Goal: Task Accomplishment & Management: Use online tool/utility

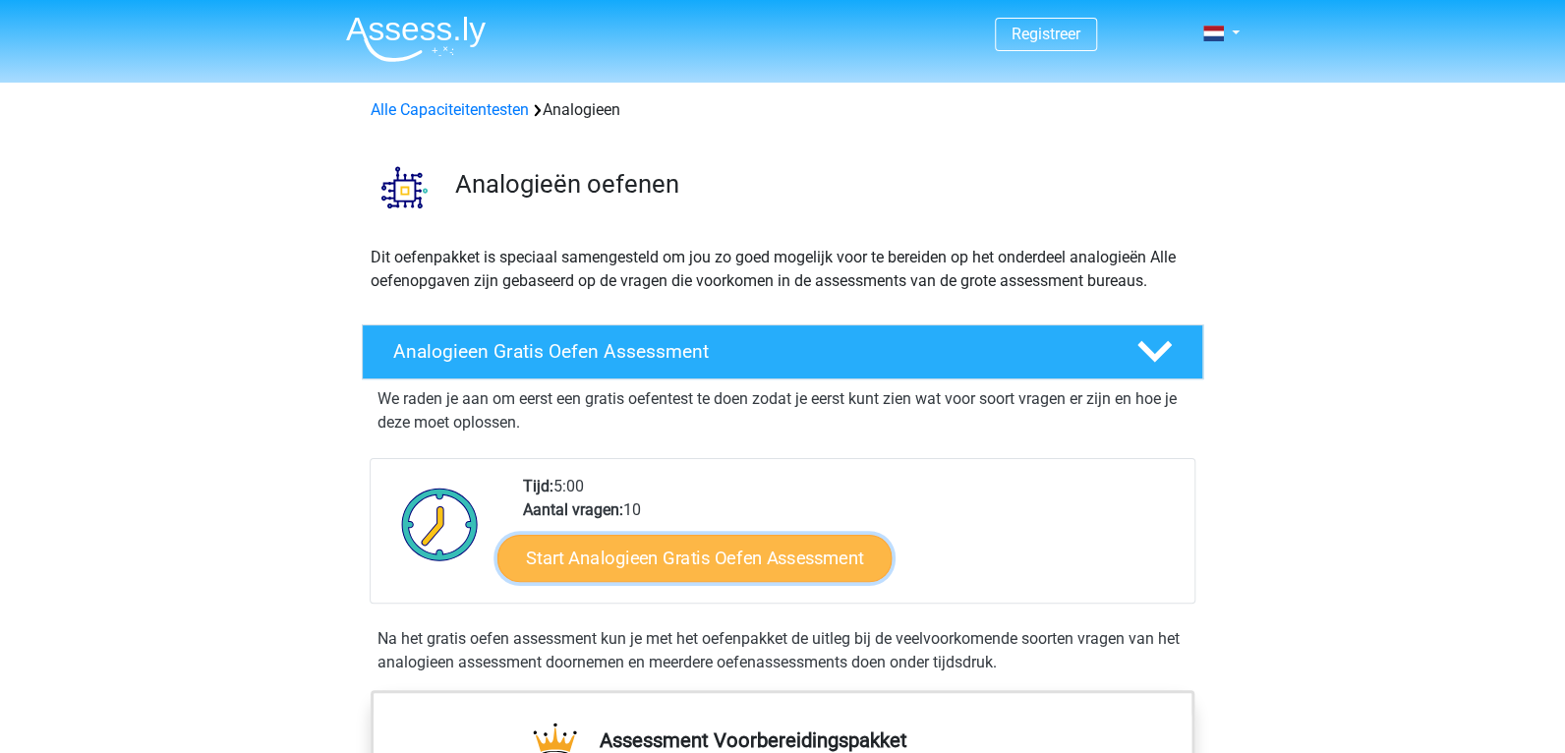
click at [673, 550] on link "Start Analogieen Gratis Oefen Assessment" at bounding box center [694, 557] width 394 height 47
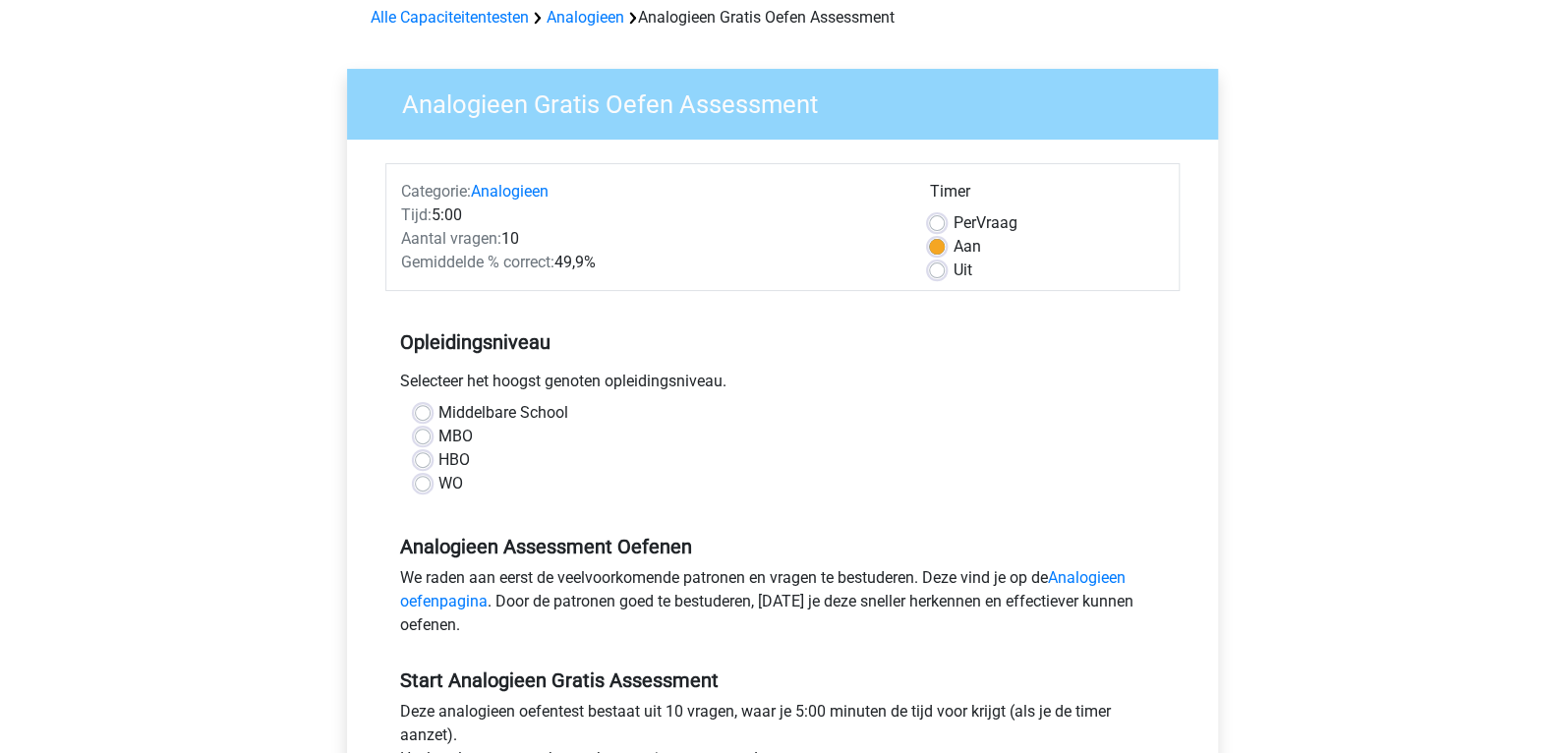
scroll to position [97, 0]
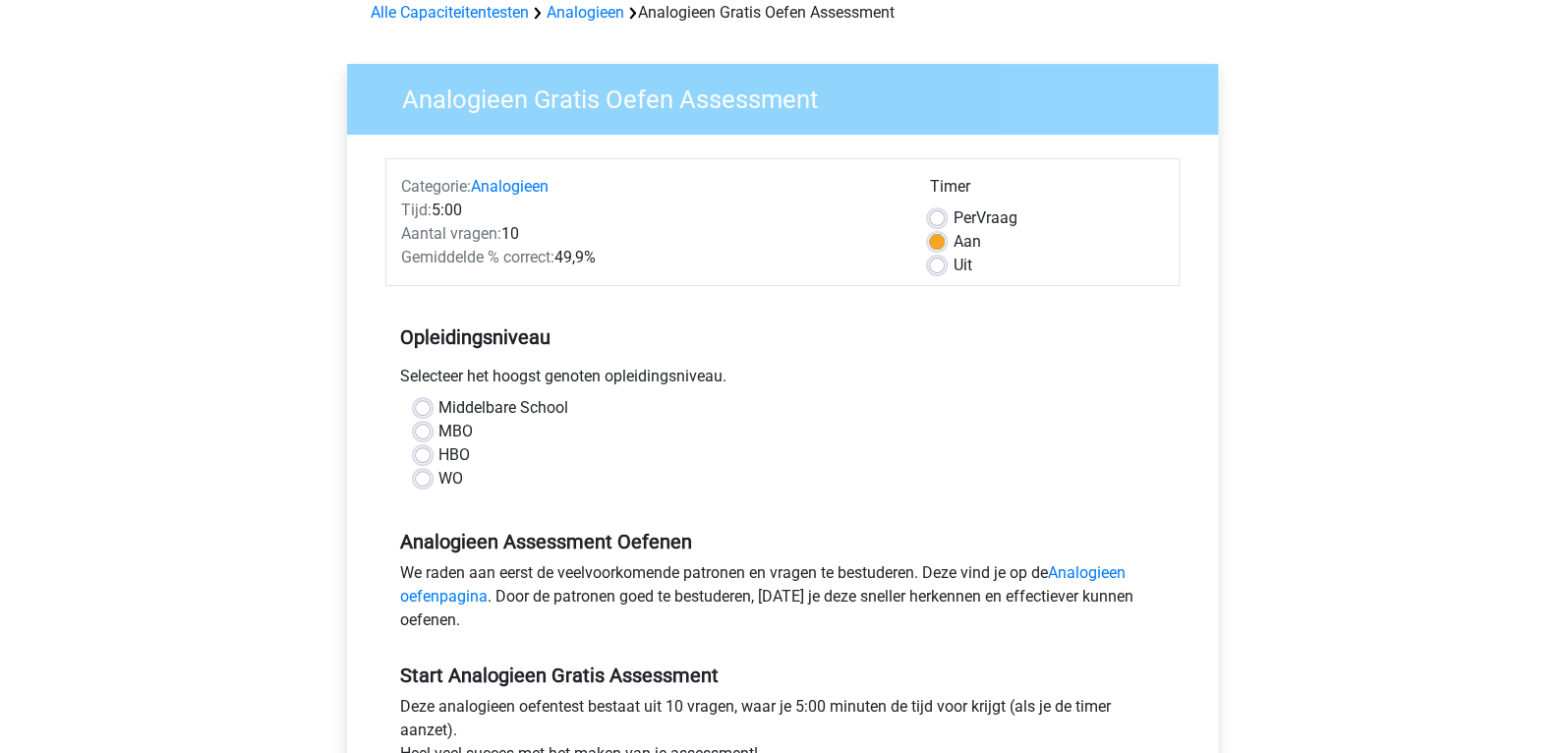
click at [438, 431] on label "MBO" at bounding box center [455, 432] width 34 height 24
click at [422, 431] on input "MBO" at bounding box center [423, 430] width 16 height 20
radio input "true"
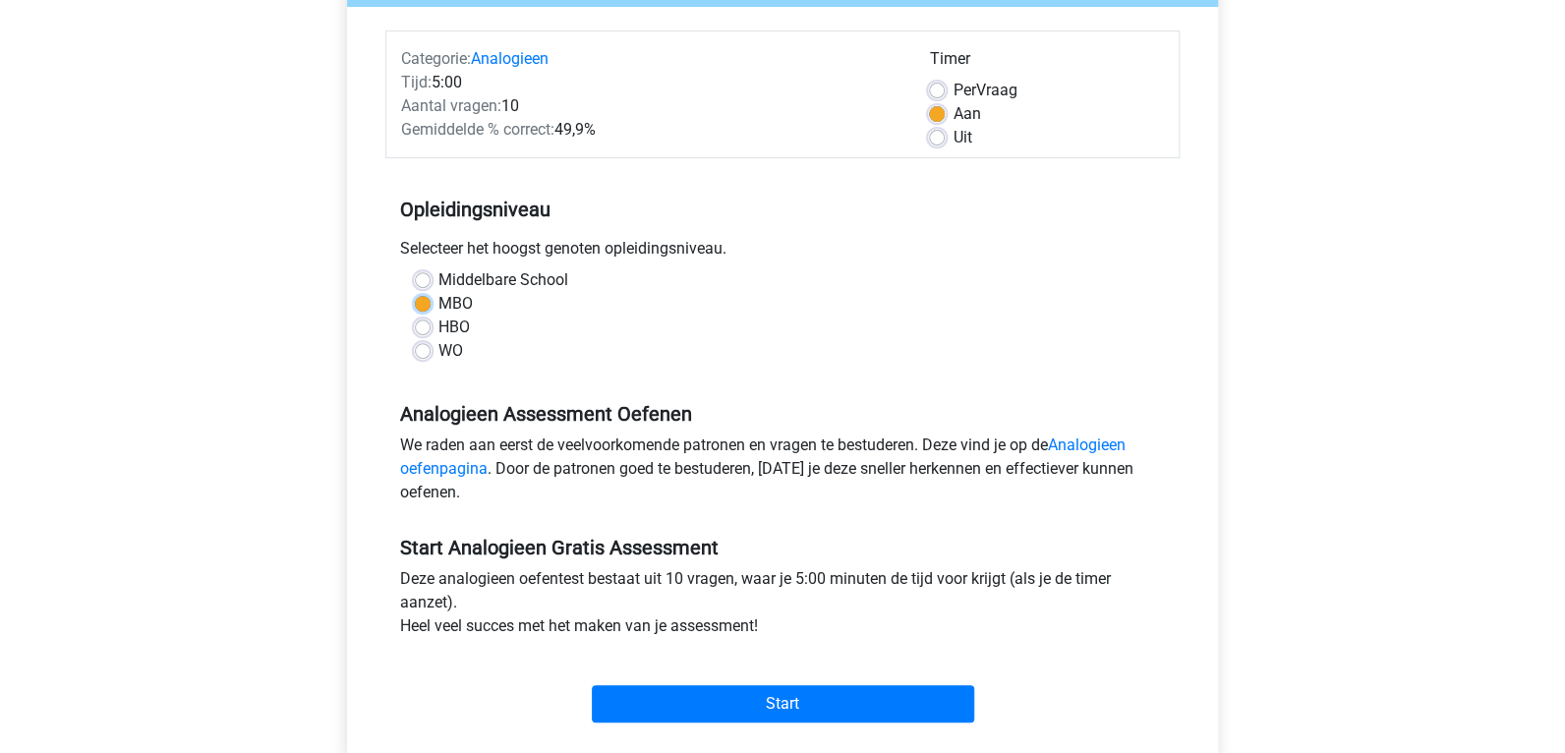
scroll to position [392, 0]
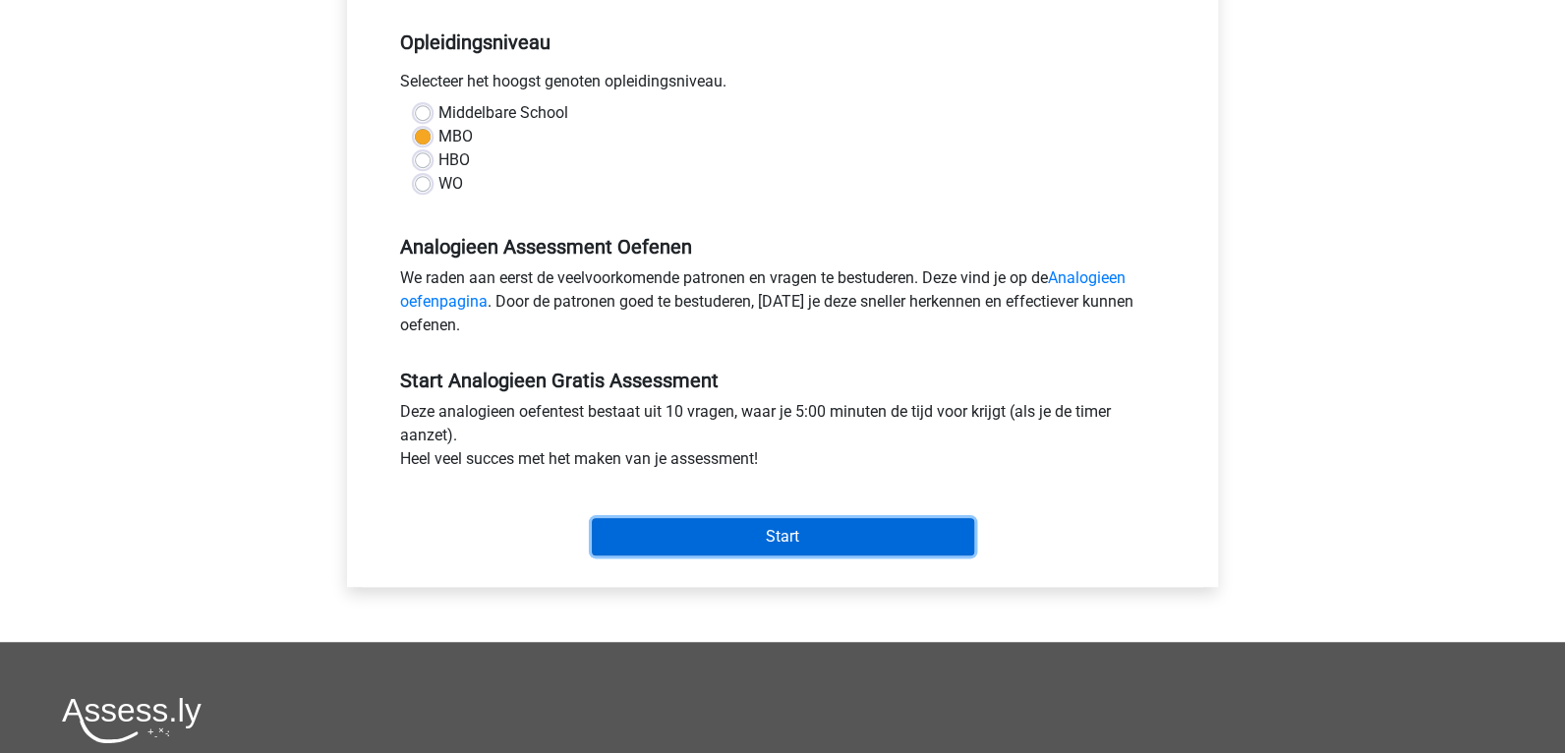
click at [793, 535] on input "Start" at bounding box center [783, 536] width 382 height 37
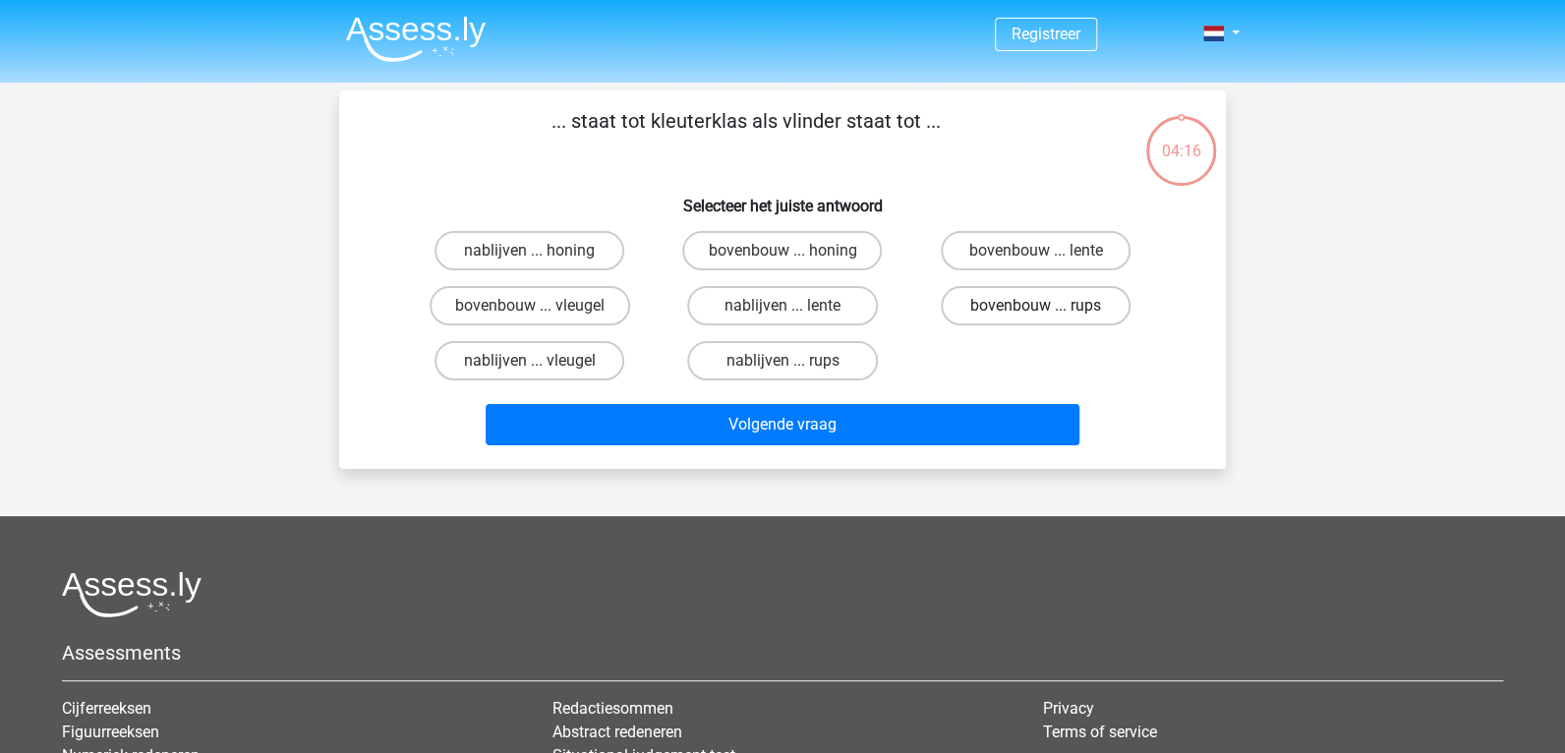
click at [996, 315] on label "bovenbouw ... rups" at bounding box center [1036, 305] width 190 height 39
click at [1035, 315] on input "bovenbouw ... rups" at bounding box center [1041, 312] width 13 height 13
radio input "true"
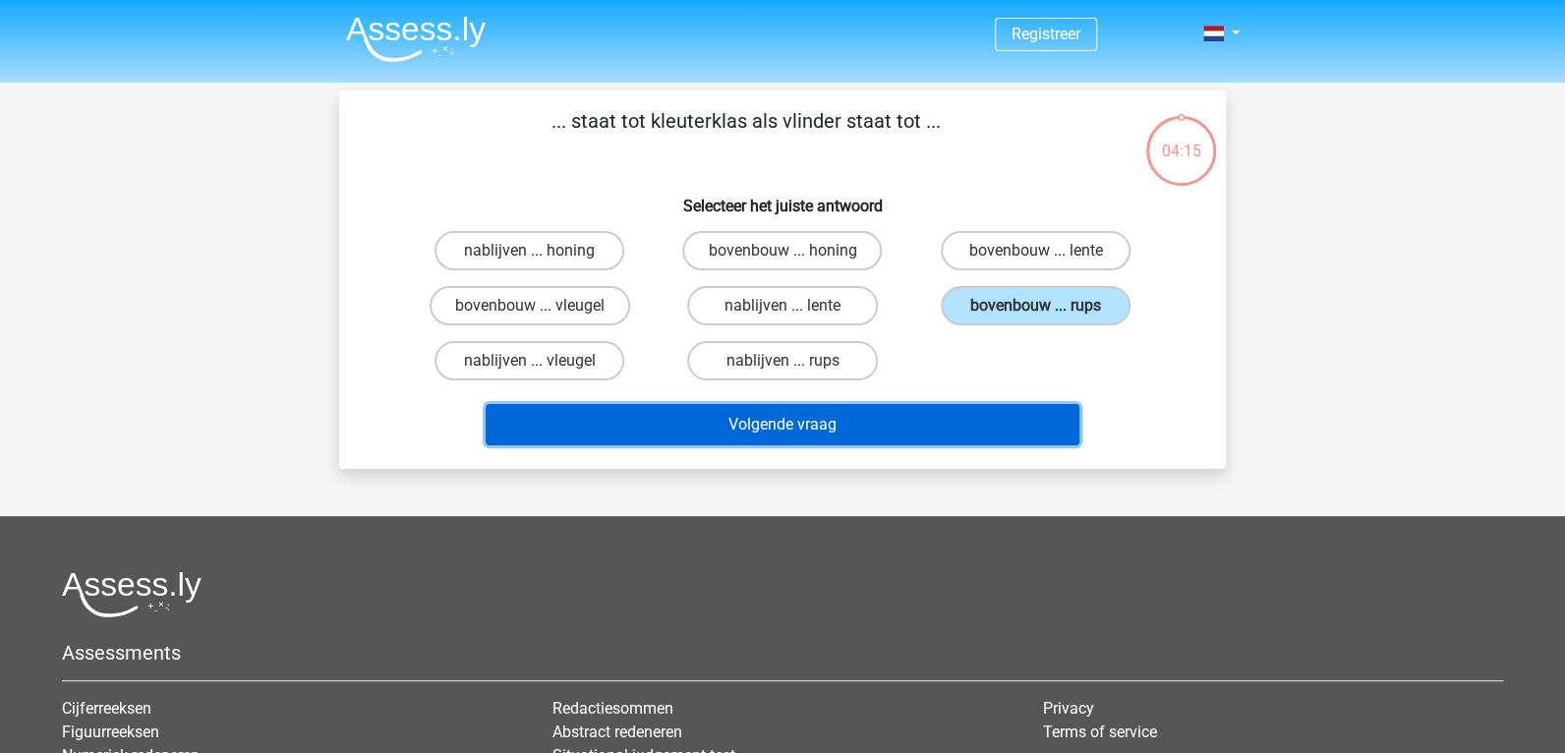
click at [874, 410] on button "Volgende vraag" at bounding box center [783, 424] width 595 height 41
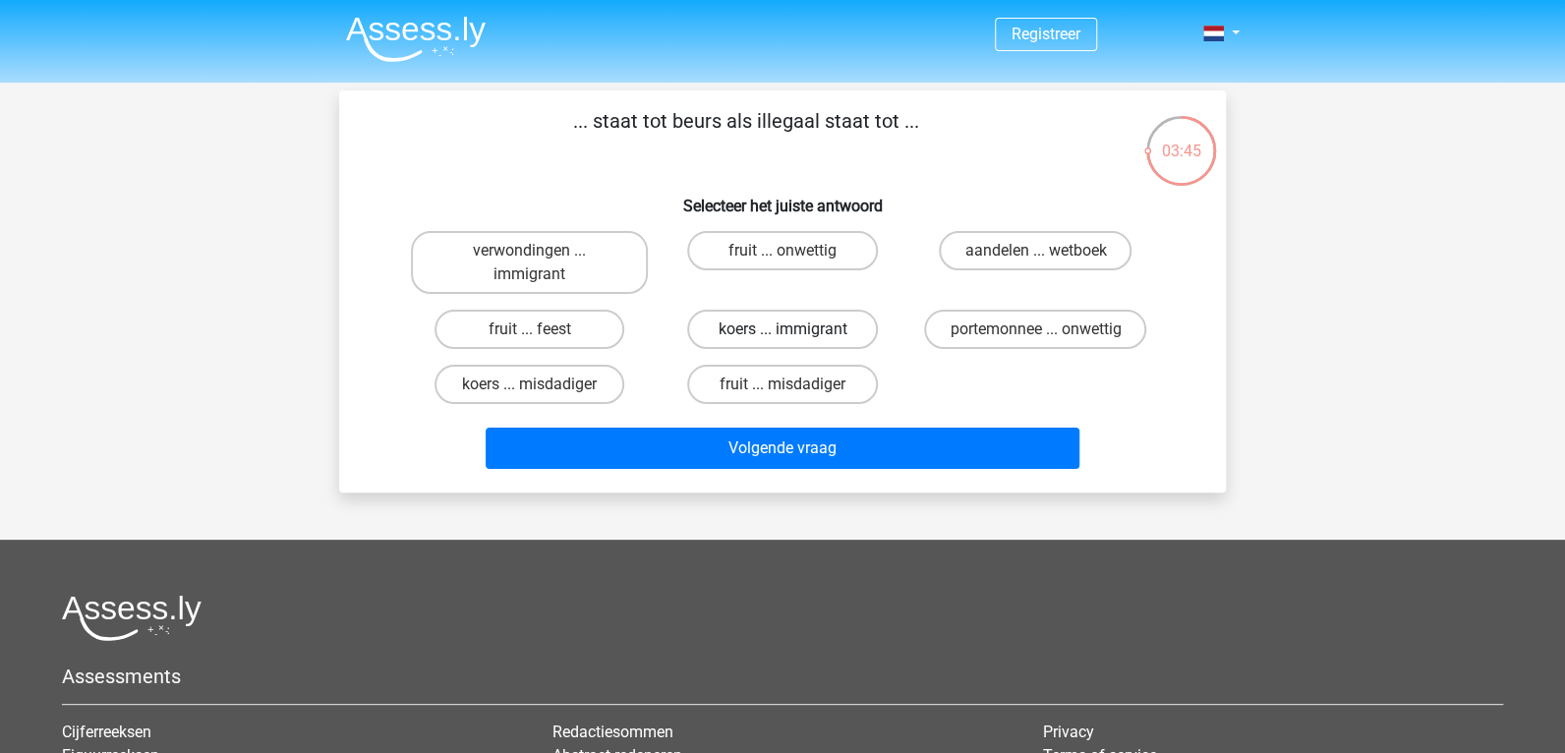
click at [732, 324] on label "koers ... immigrant" at bounding box center [782, 329] width 190 height 39
click at [782, 329] on input "koers ... immigrant" at bounding box center [788, 335] width 13 height 13
radio input "true"
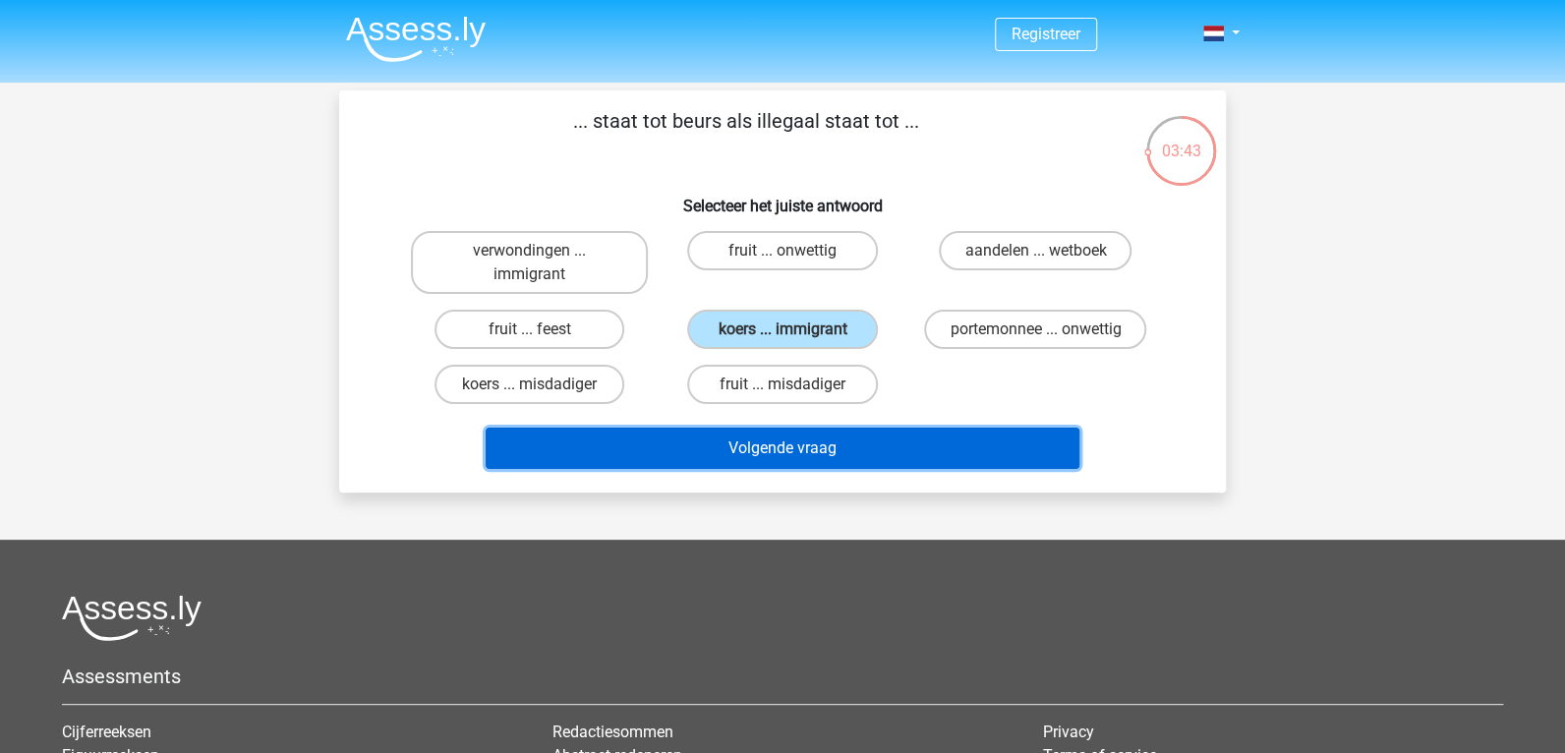
click at [722, 446] on button "Volgende vraag" at bounding box center [783, 448] width 595 height 41
